Goal: Find specific page/section: Find specific page/section

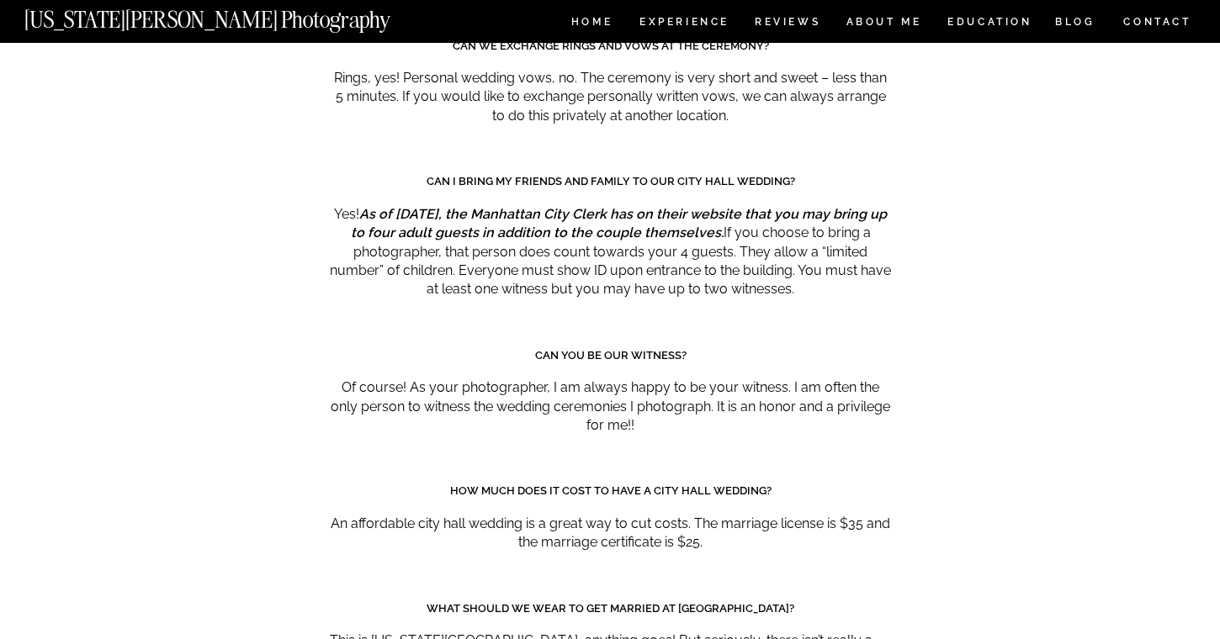
scroll to position [8369, 0]
drag, startPoint x: 802, startPoint y: 201, endPoint x: 803, endPoint y: 188, distance: 12.6
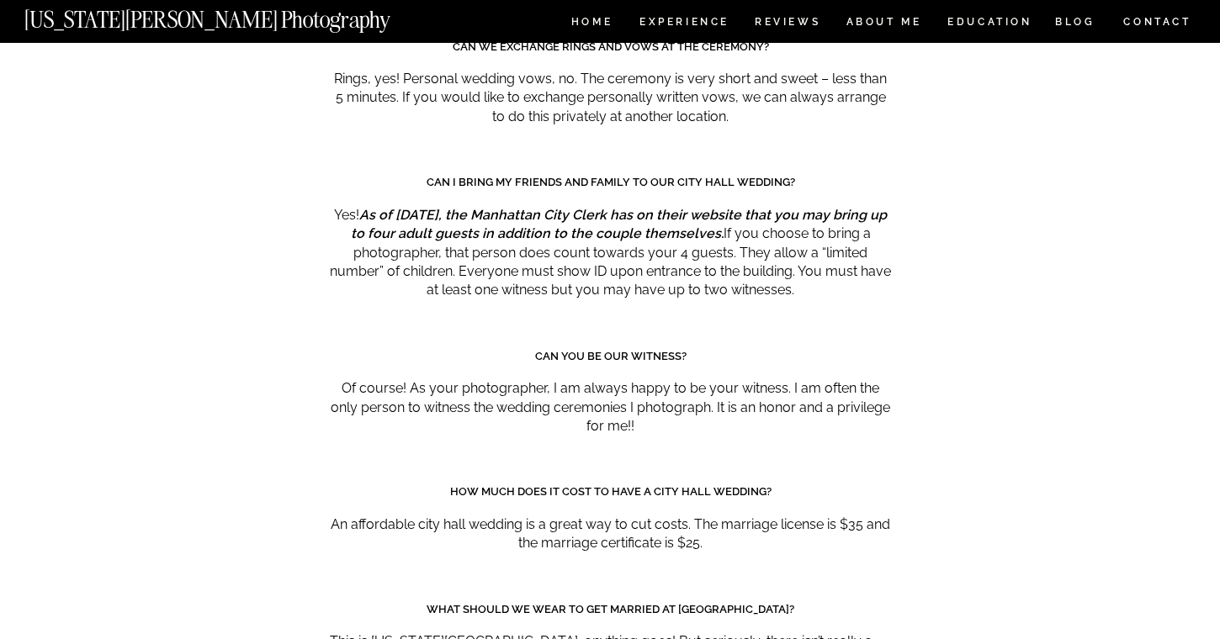
click at [803, 206] on p "Yes! As of [DATE], the [GEOGRAPHIC_DATA] has on their website that you may brin…" at bounding box center [610, 253] width 561 height 94
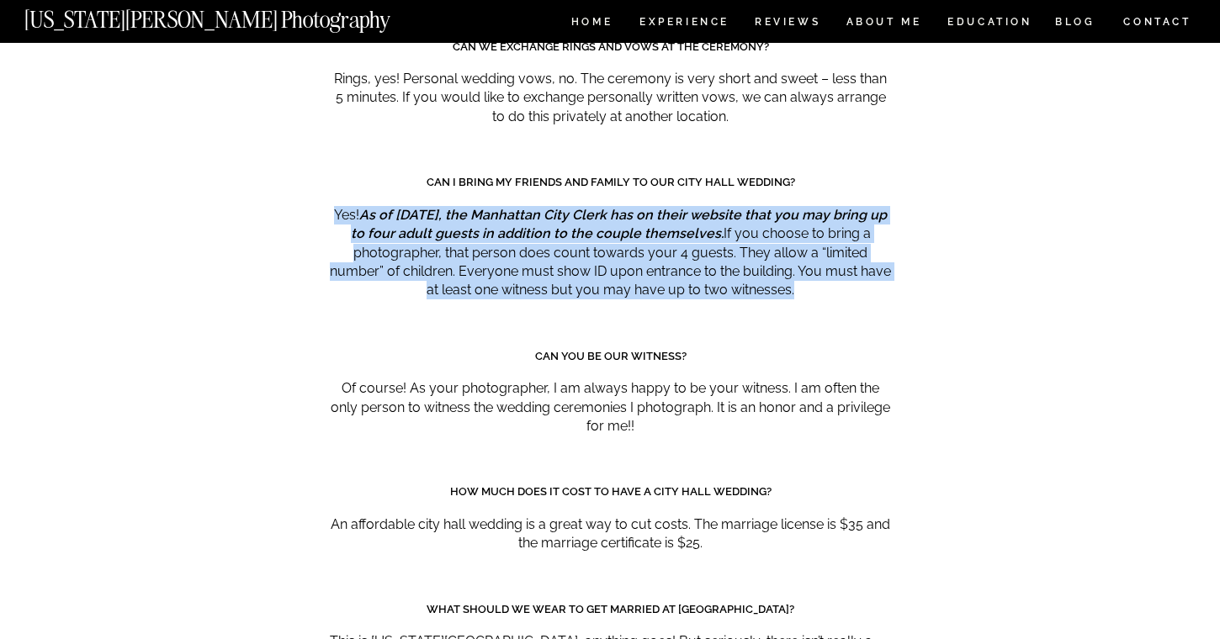
click at [803, 206] on p "Yes! As of [DATE], the [GEOGRAPHIC_DATA] has on their website that you may brin…" at bounding box center [610, 253] width 561 height 94
click at [807, 206] on p "Yes! As of [DATE], the [GEOGRAPHIC_DATA] has on their website that you may brin…" at bounding box center [610, 253] width 561 height 94
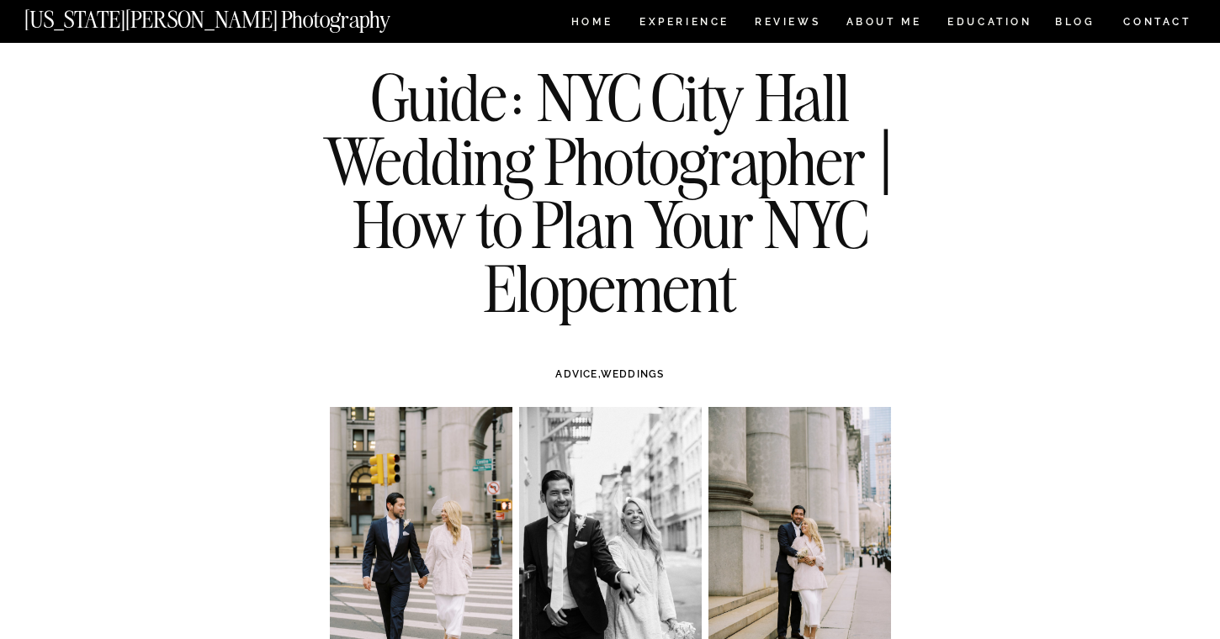
scroll to position [40, 0]
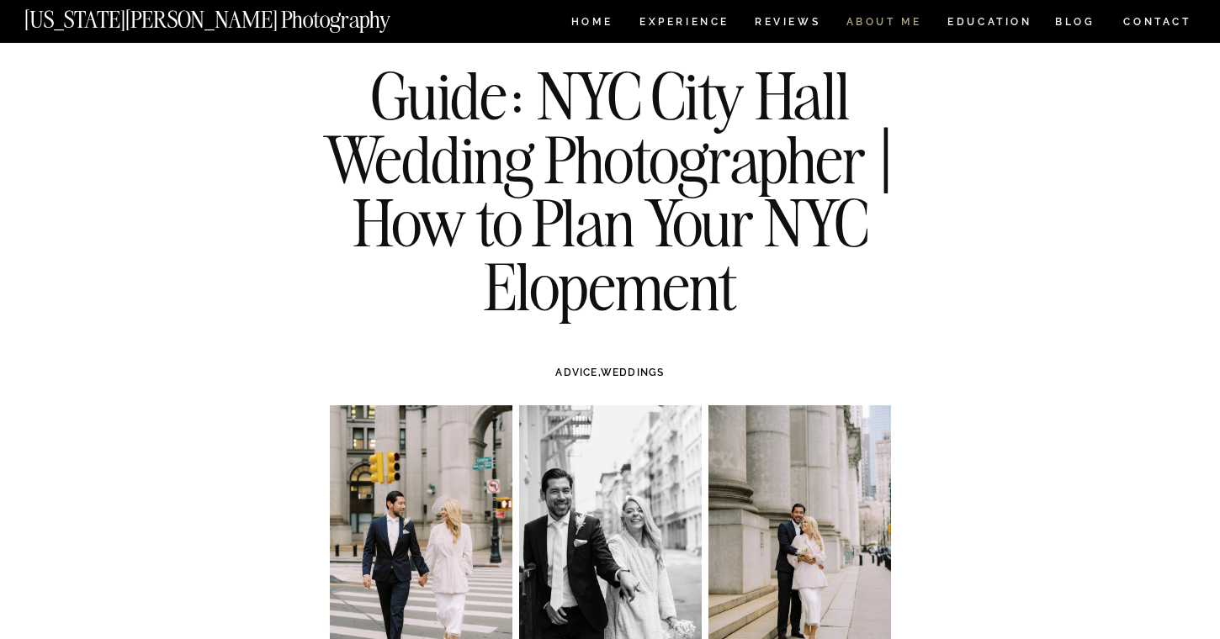
click at [891, 24] on nav "ABOUT ME" at bounding box center [883, 24] width 77 height 14
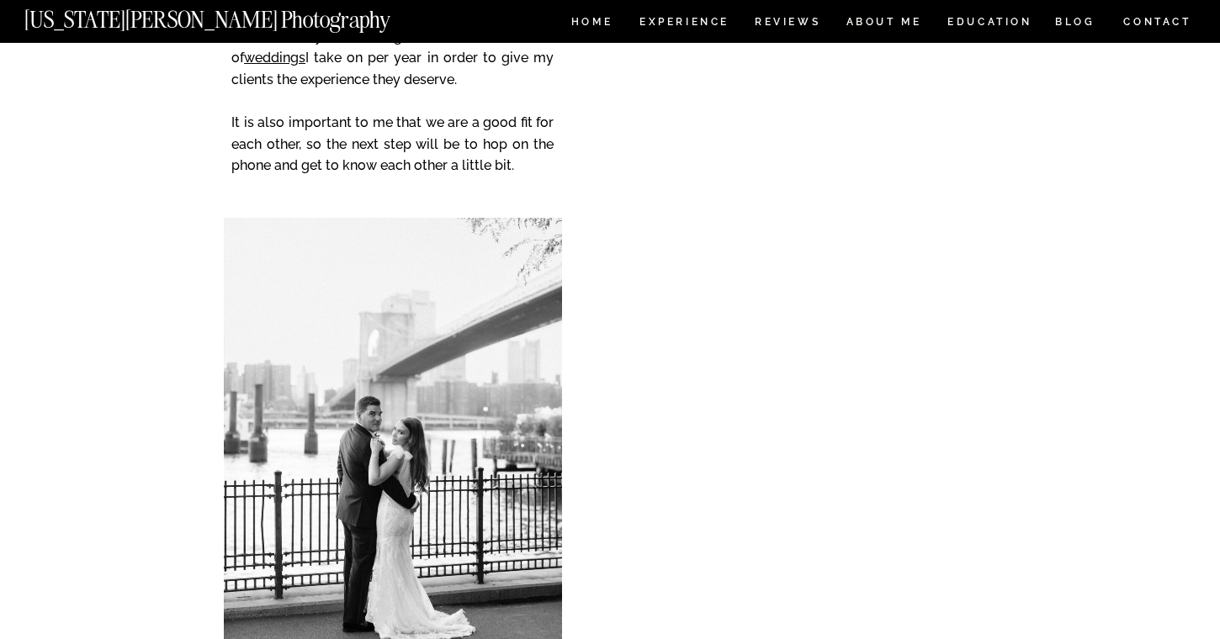
scroll to position [3078, 0]
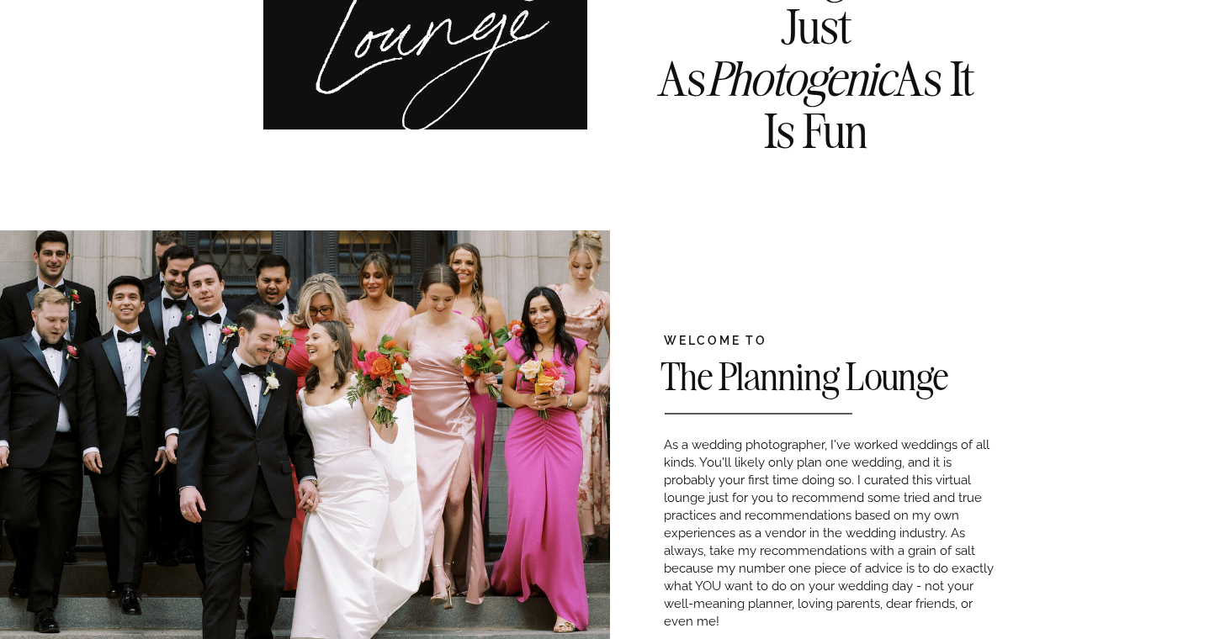
scroll to position [302, 0]
